Goal: Task Accomplishment & Management: Use online tool/utility

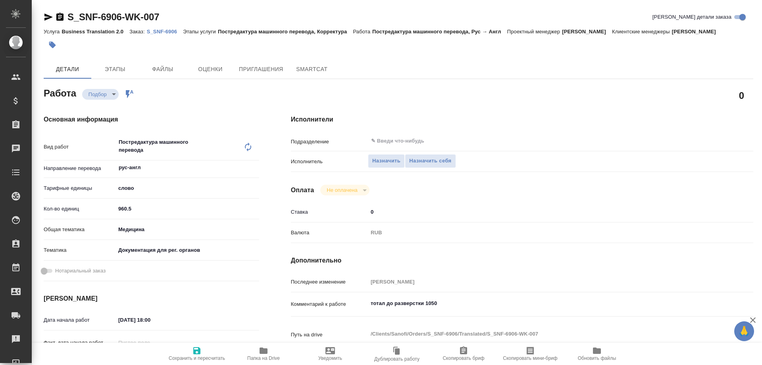
type textarea "x"
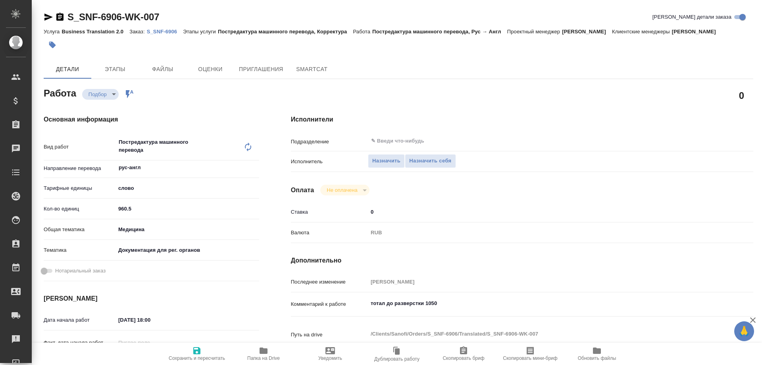
type textarea "x"
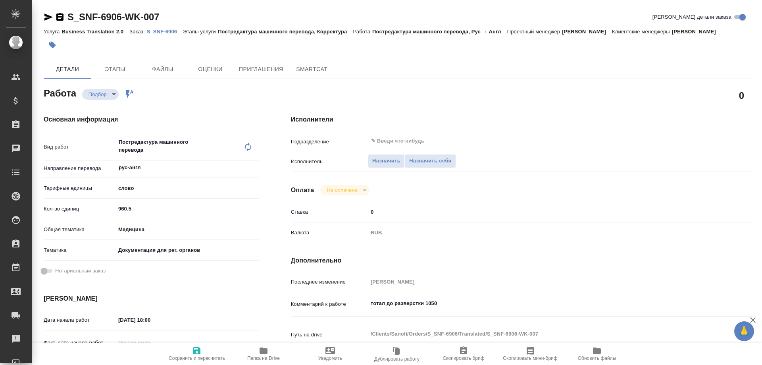
type textarea "x"
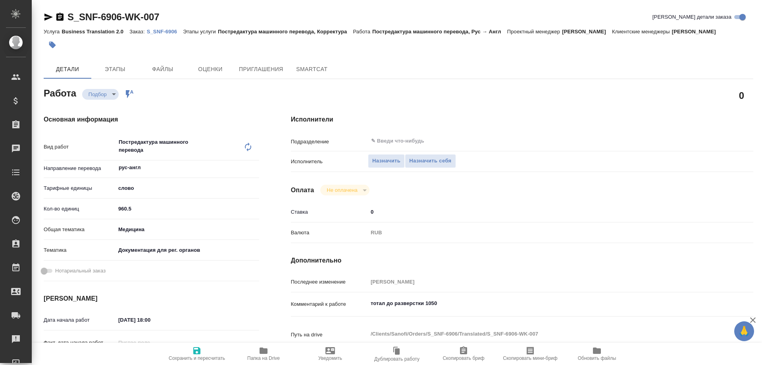
type textarea "x"
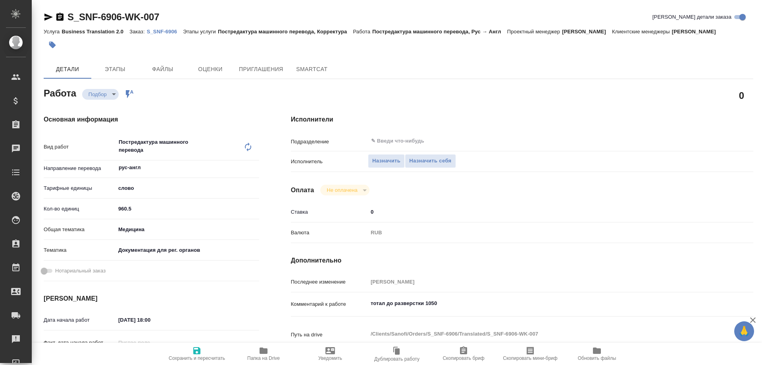
type textarea "x"
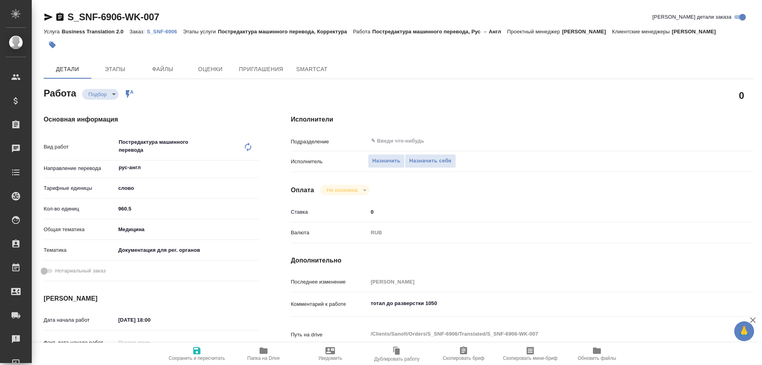
type textarea "x"
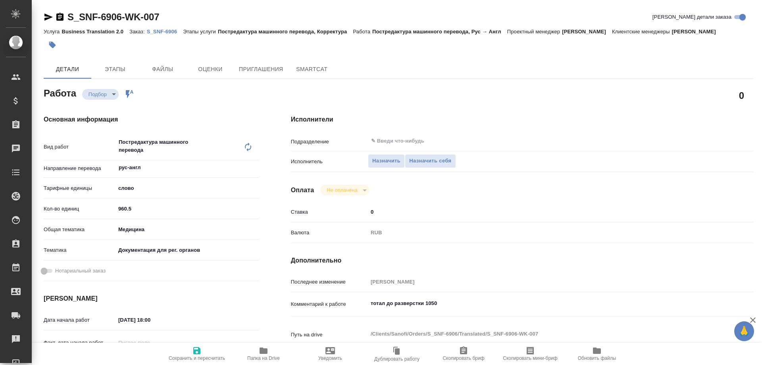
type textarea "x"
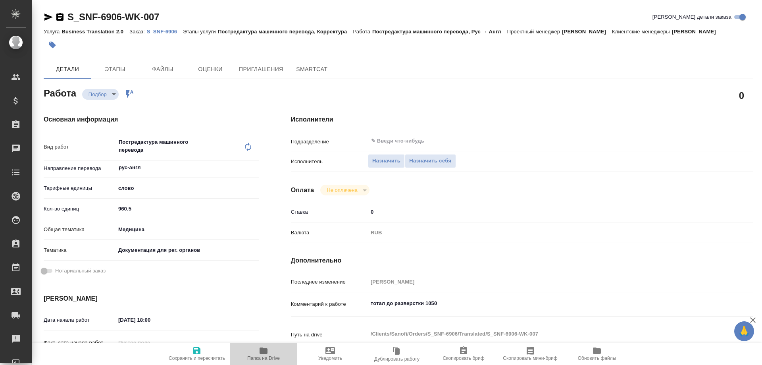
click at [263, 353] on icon "button" at bounding box center [264, 350] width 8 height 6
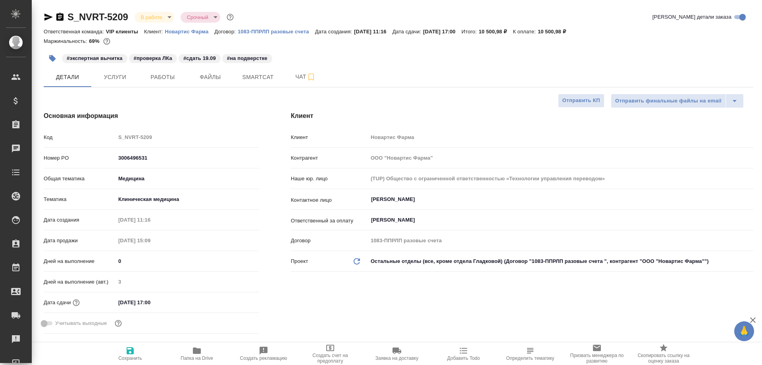
select select "RU"
